Goal: Transaction & Acquisition: Register for event/course

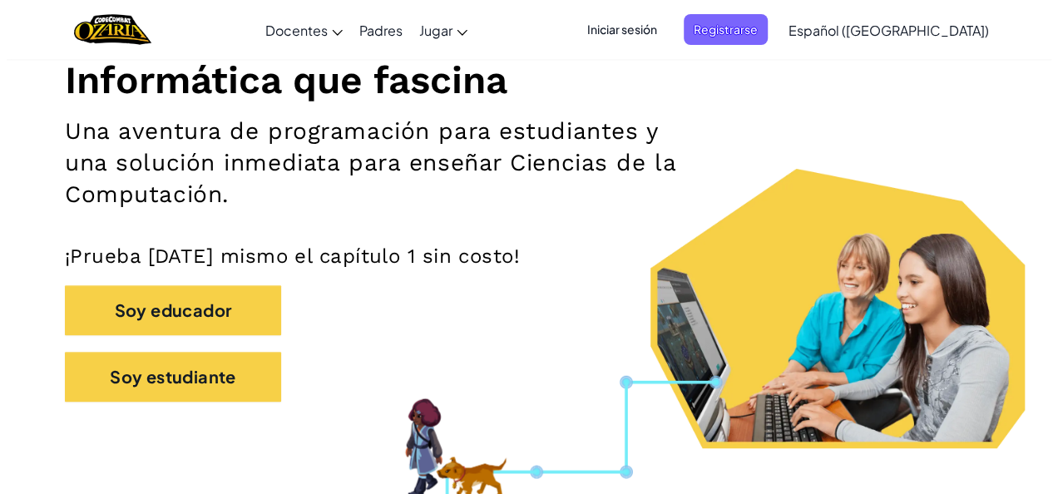
scroll to position [212, 0]
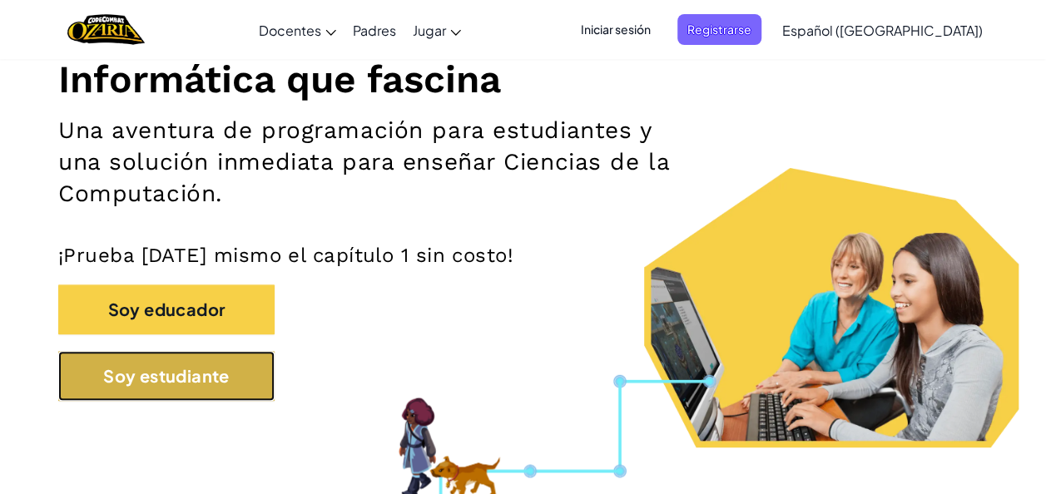
click at [137, 378] on button "Soy estudiante" at bounding box center [166, 376] width 216 height 50
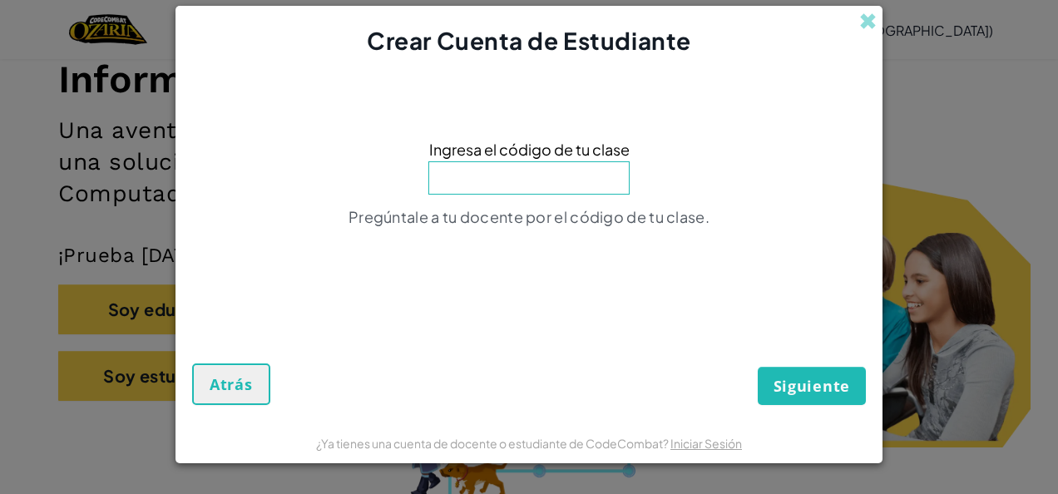
click at [578, 170] on input at bounding box center [529, 177] width 201 height 33
type input "MoreSinkGold"
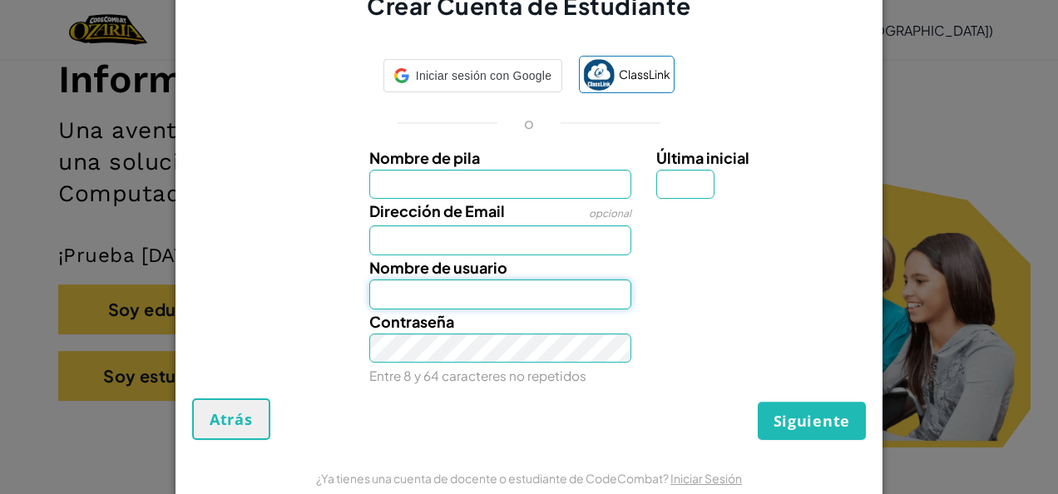
type input "[EMAIL_ADDRESS][DOMAIN_NAME]"
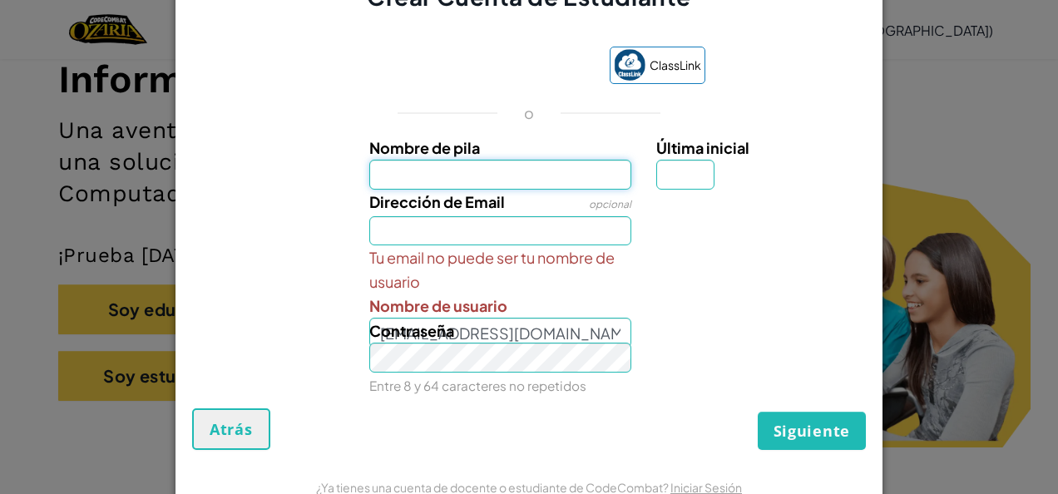
click at [582, 171] on input "Nombre de pila" at bounding box center [500, 175] width 263 height 30
type input "[PERSON_NAME]"
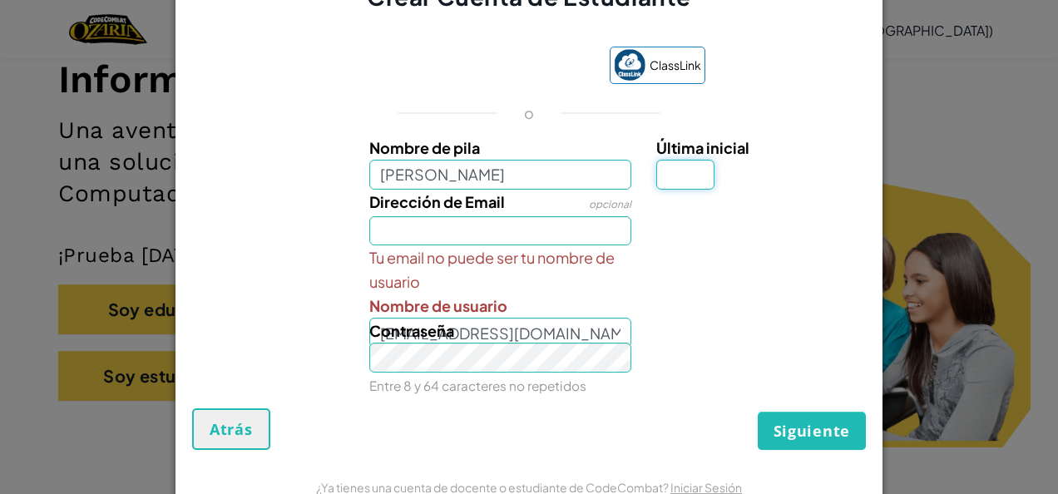
type input "P"
type input "[EMAIL_ADDRESS][DOMAIN_NAME]"
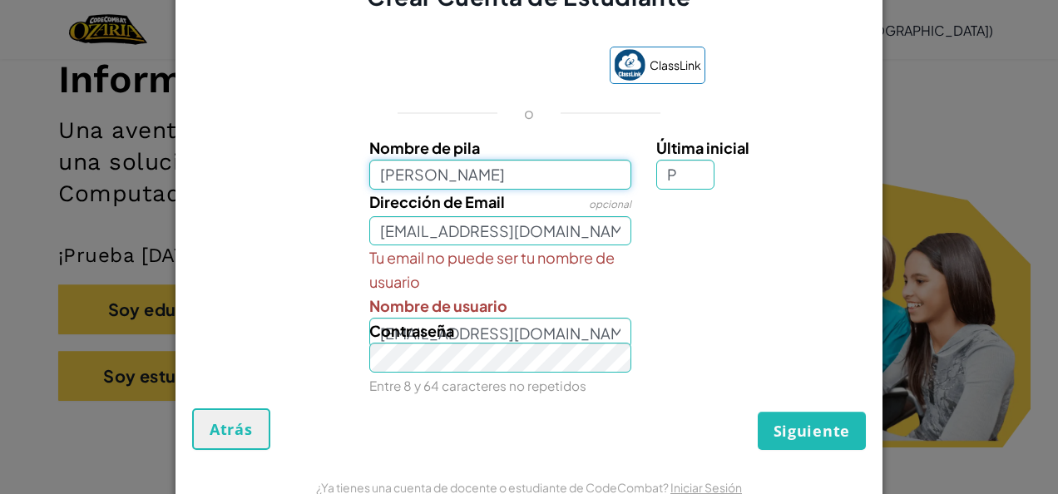
type input "[PERSON_NAME]"
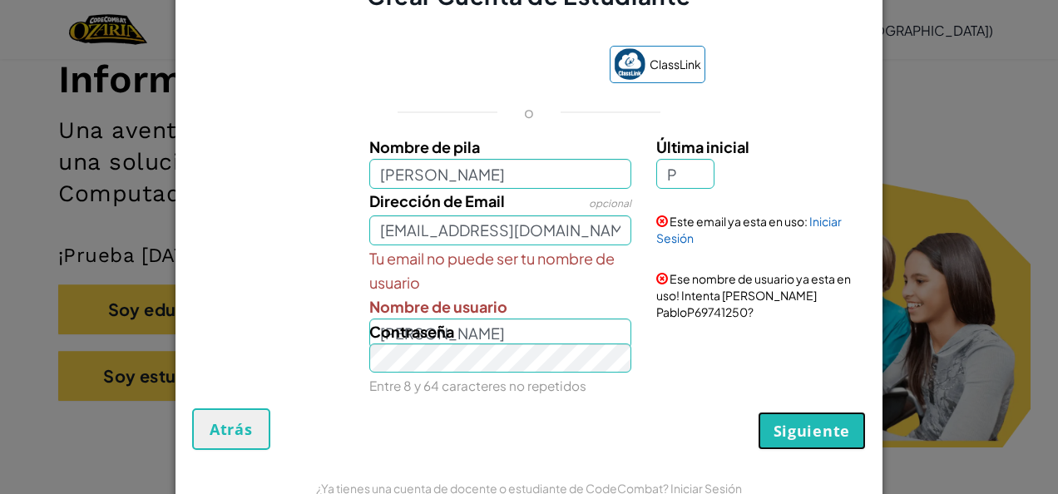
click at [814, 436] on span "Siguiente" at bounding box center [812, 431] width 77 height 20
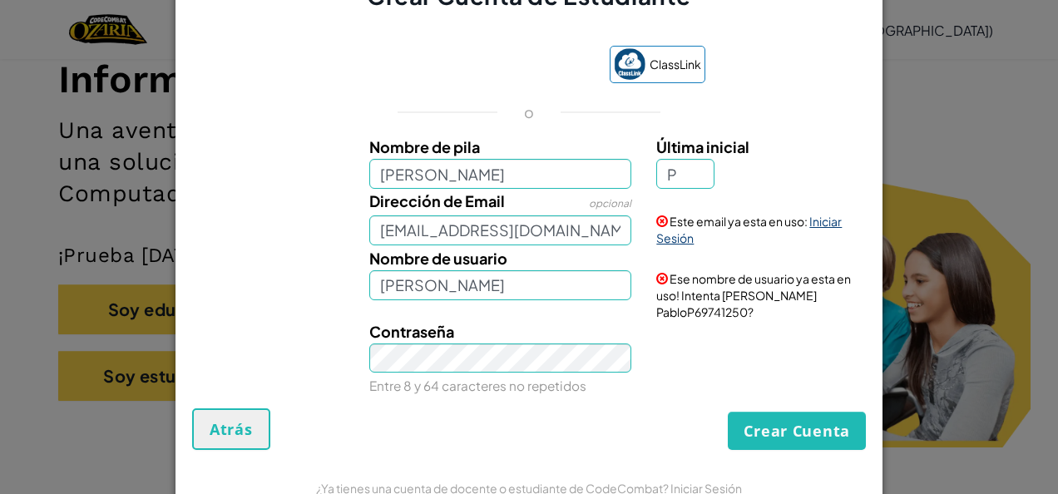
click at [812, 222] on link "Iniciar Sesión" at bounding box center [749, 230] width 186 height 32
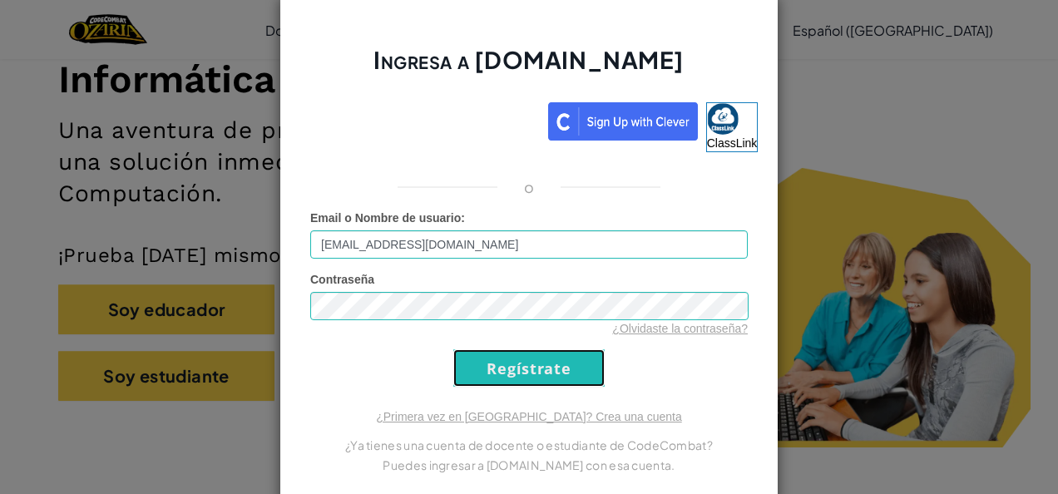
click at [528, 363] on input "Regístrate" at bounding box center [528, 367] width 151 height 37
